Goal: Navigation & Orientation: Go to known website

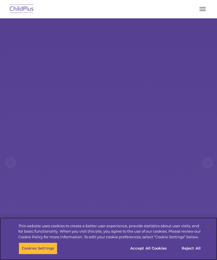
select select "MEDIUM"
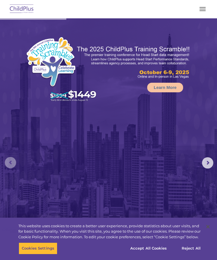
click at [15, 159] on rs-arrow at bounding box center [10, 162] width 11 height 11
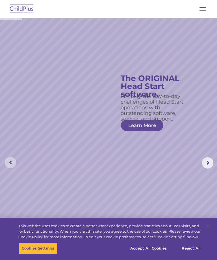
click at [10, 165] on rs-arrow at bounding box center [10, 162] width 11 height 11
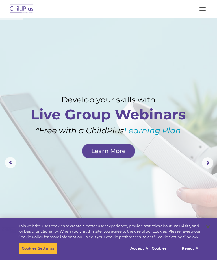
click at [7, 156] on rs-layer at bounding box center [108, 163] width 217 height 290
click at [9, 163] on rs-arrow at bounding box center [10, 162] width 11 height 11
click at [11, 167] on rs-arrow at bounding box center [10, 162] width 11 height 11
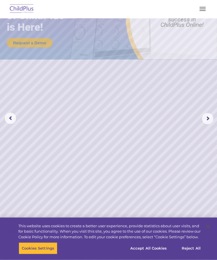
scroll to position [44, 0]
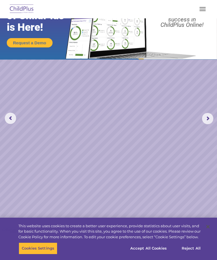
click at [199, 13] on button "button" at bounding box center [203, 9] width 12 height 9
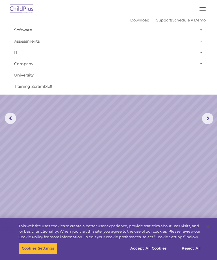
click at [34, 8] on img at bounding box center [21, 9] width 27 height 13
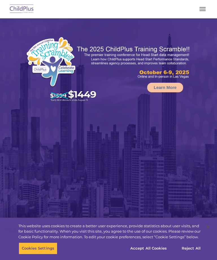
select select "MEDIUM"
